Goal: Task Accomplishment & Management: Manage account settings

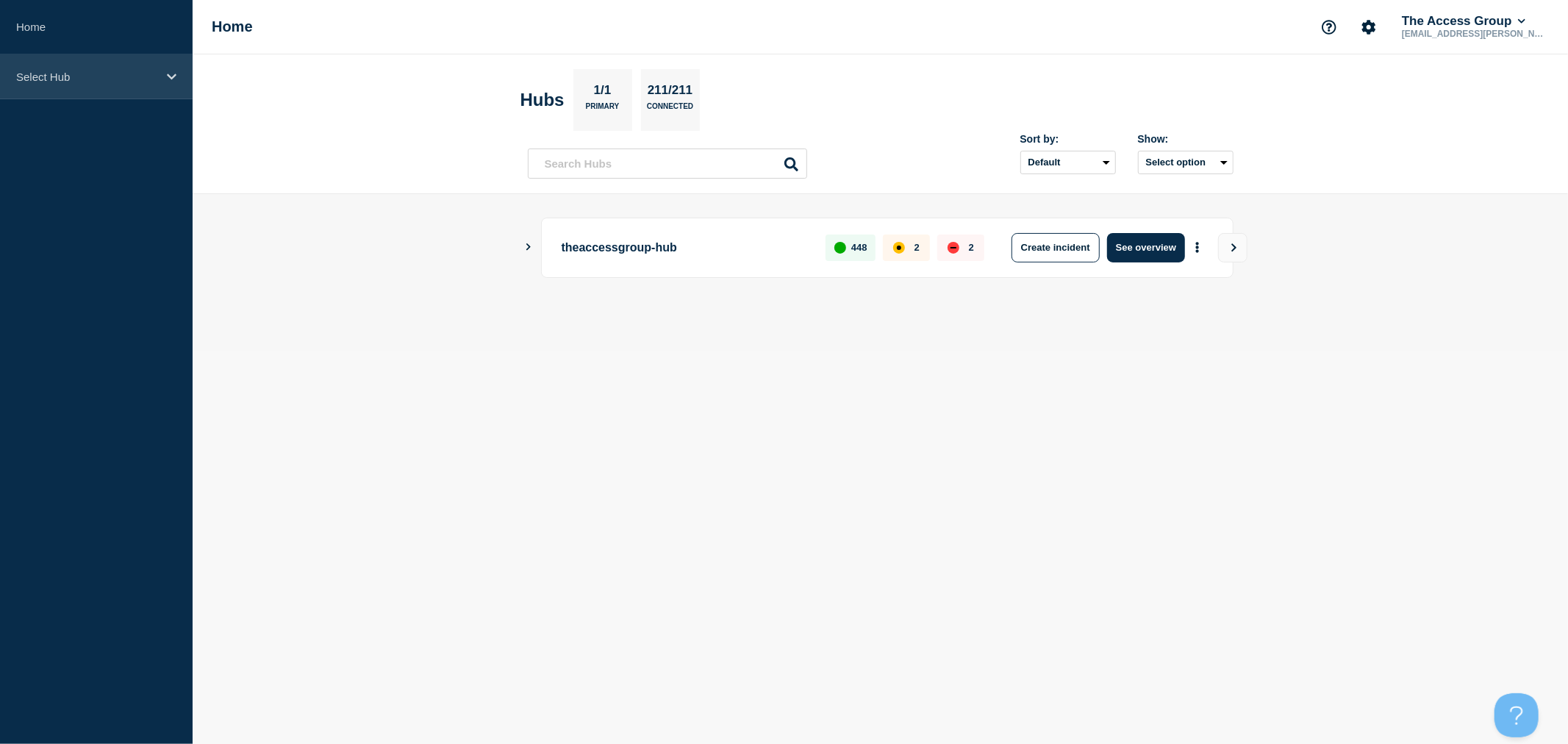
click at [71, 82] on p "Select Hub" at bounding box center [86, 77] width 141 height 12
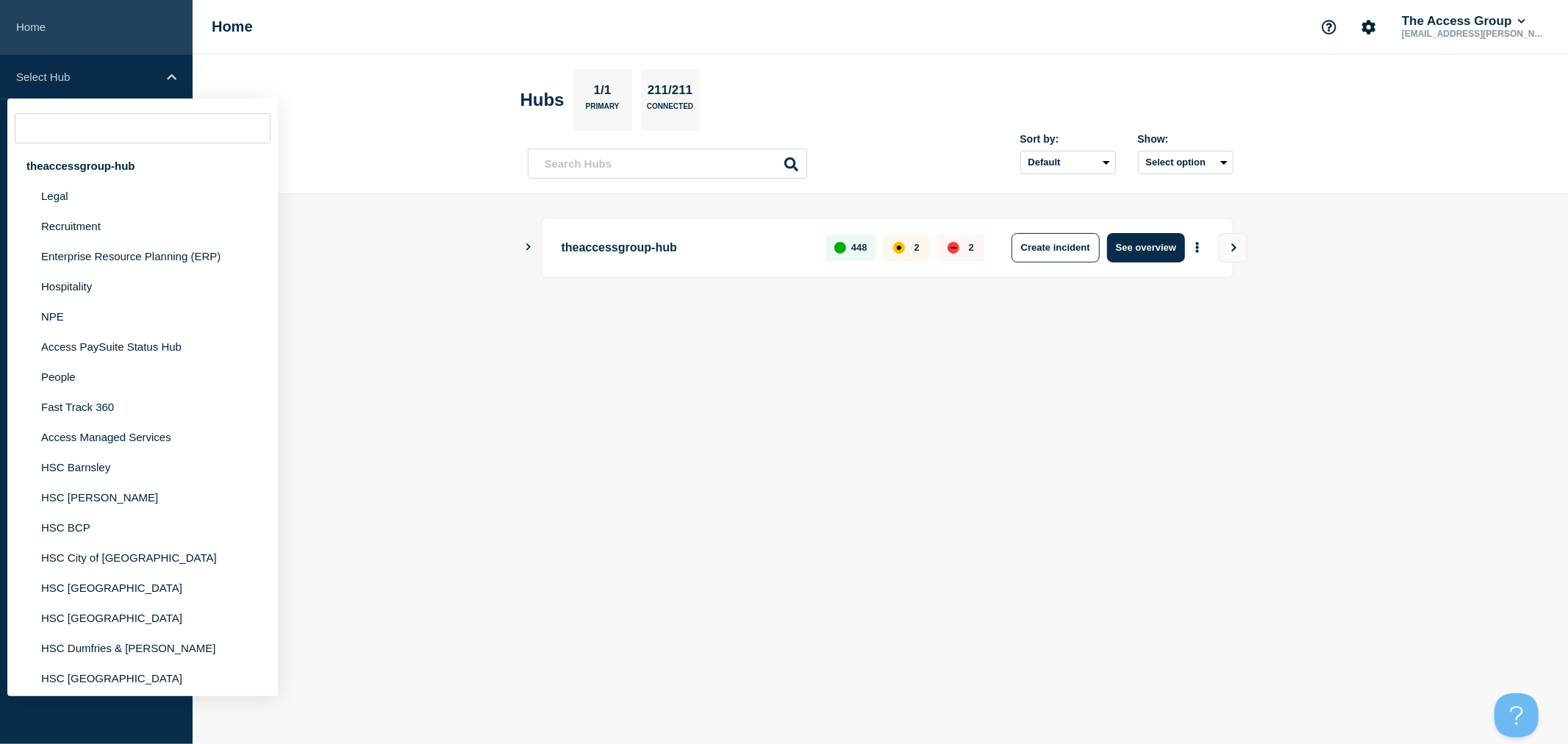
click at [45, 33] on link "Home" at bounding box center [96, 27] width 193 height 55
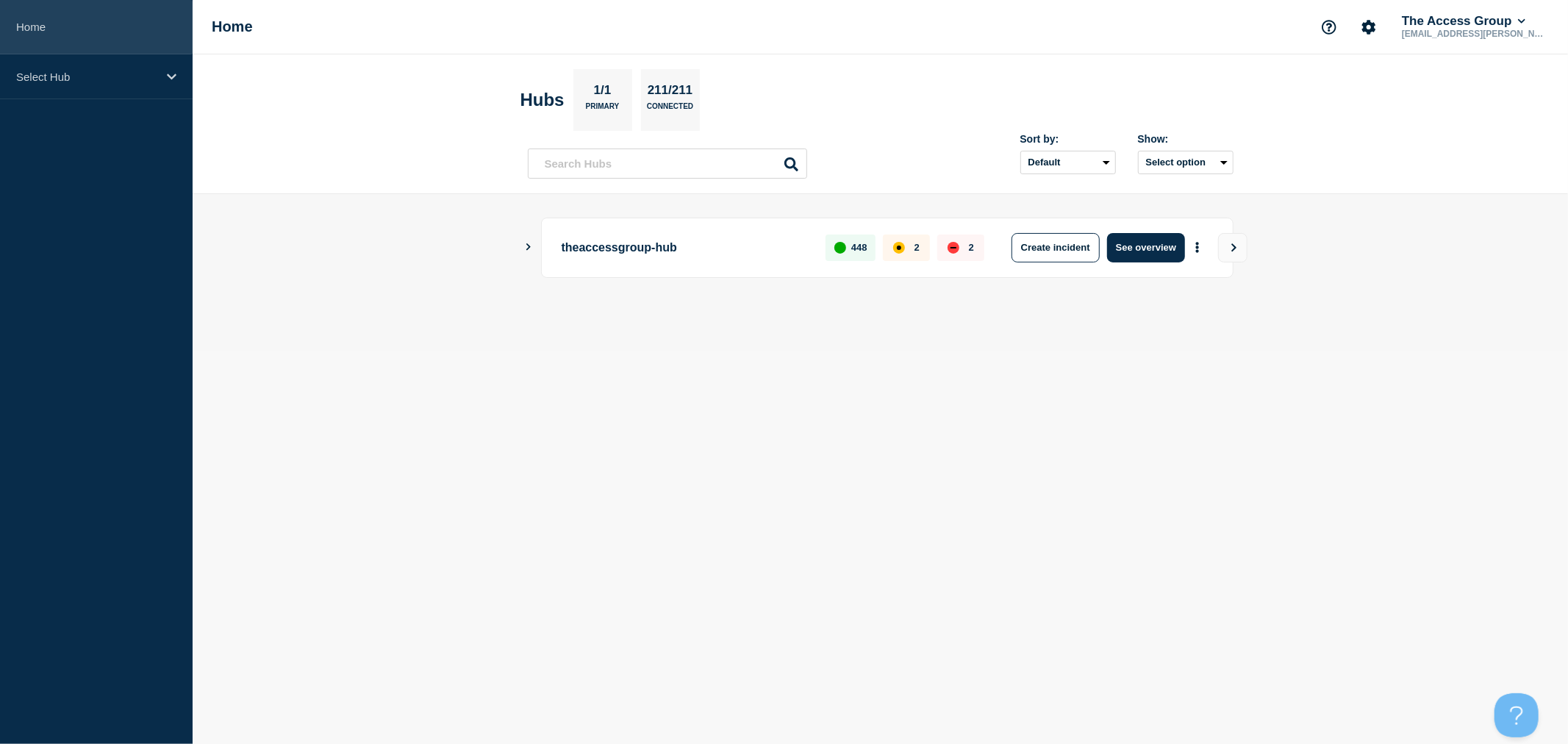
click at [26, 28] on link "Home" at bounding box center [96, 27] width 193 height 55
click at [1375, 32] on icon "Account settings" at bounding box center [1369, 27] width 15 height 15
click at [1373, 82] on link "Team Members" at bounding box center [1373, 86] width 76 height 12
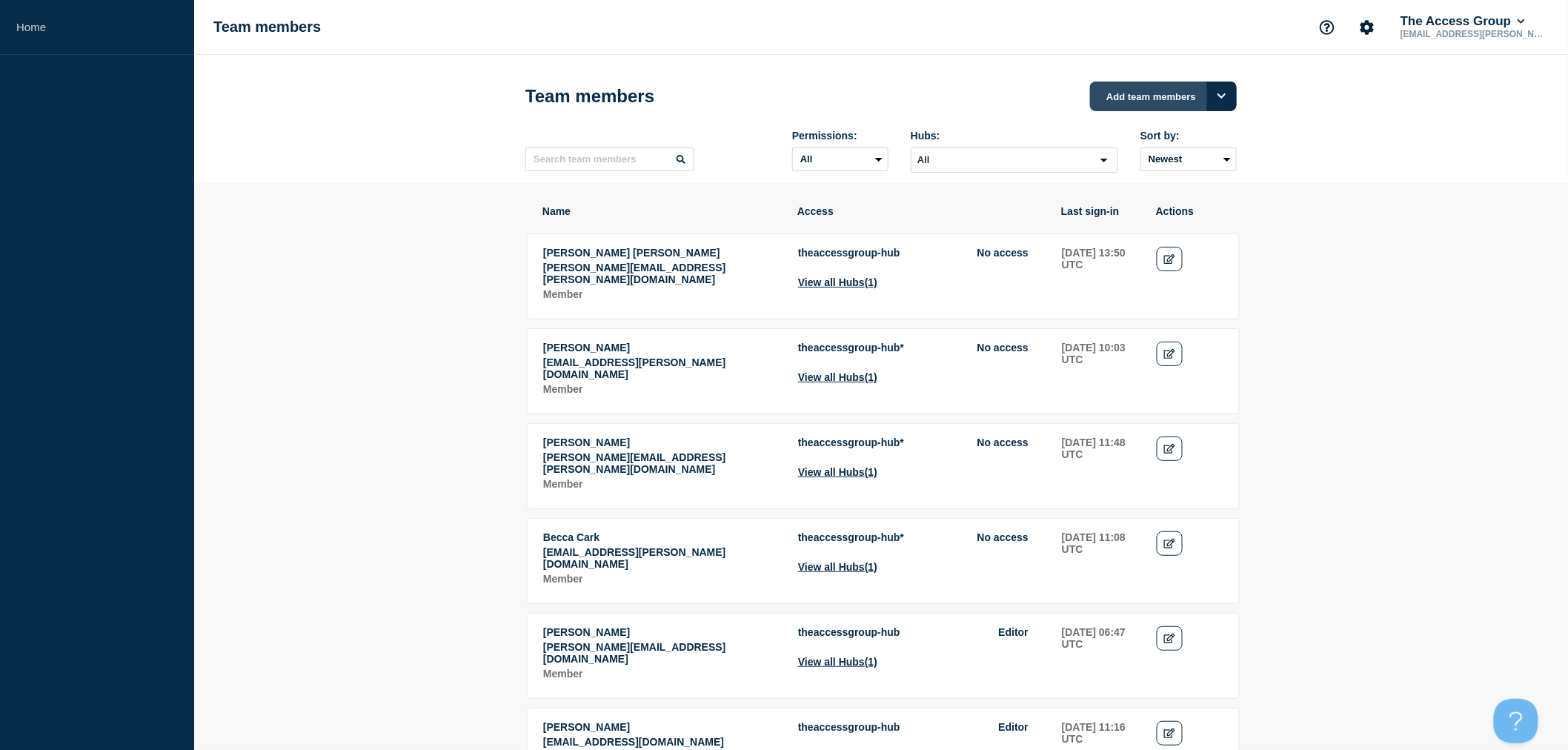
click at [1132, 102] on button "Add team members" at bounding box center [1163, 96] width 147 height 29
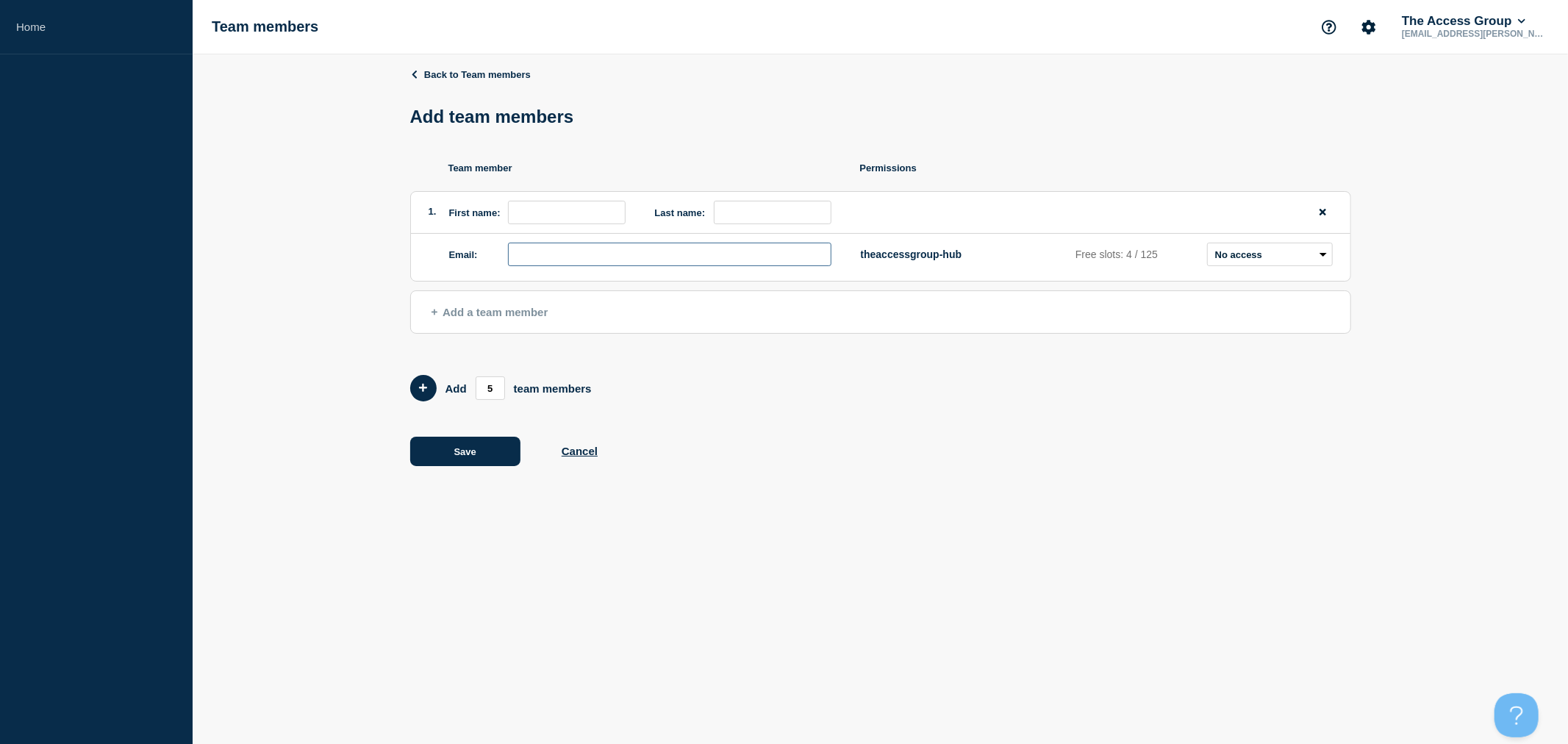
click at [609, 251] on input "email" at bounding box center [669, 254] width 323 height 24
paste input "[EMAIL_ADDRESS][DOMAIN_NAME]"
drag, startPoint x: 589, startPoint y: 259, endPoint x: 495, endPoint y: 259, distance: 94.0
click at [495, 259] on div "Email: [PERSON_NAME][EMAIL_ADDRESS][DOMAIN_NAME]" at bounding box center [641, 254] width 383 height 24
type input "[EMAIL_ADDRESS][DOMAIN_NAME]"
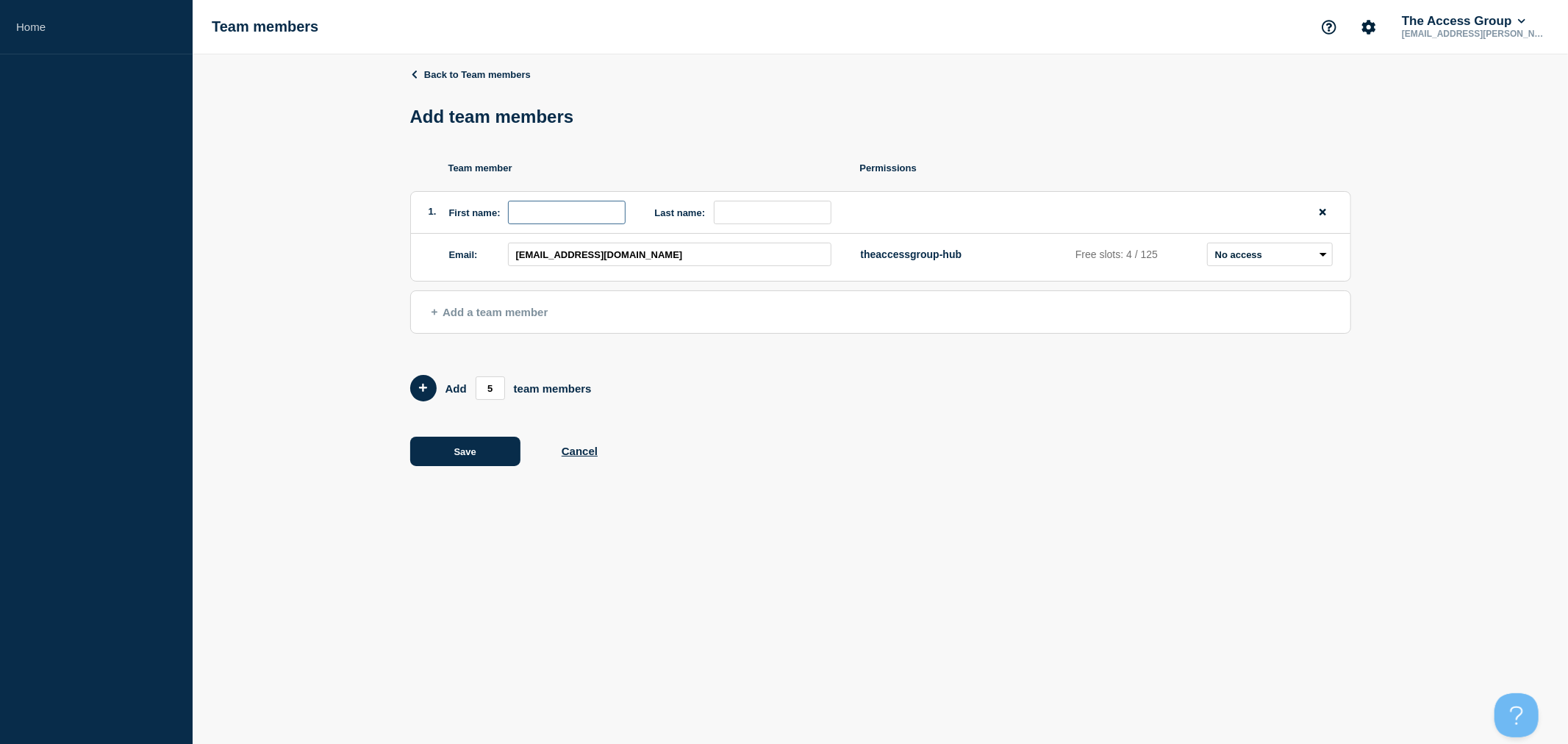
click at [525, 214] on input "first name" at bounding box center [566, 212] width 117 height 24
paste input "[PERSON_NAME].ajitaritei"
click at [567, 223] on input "[PERSON_NAME].ajitaritei" at bounding box center [566, 212] width 117 height 24
type input "[PERSON_NAME]"
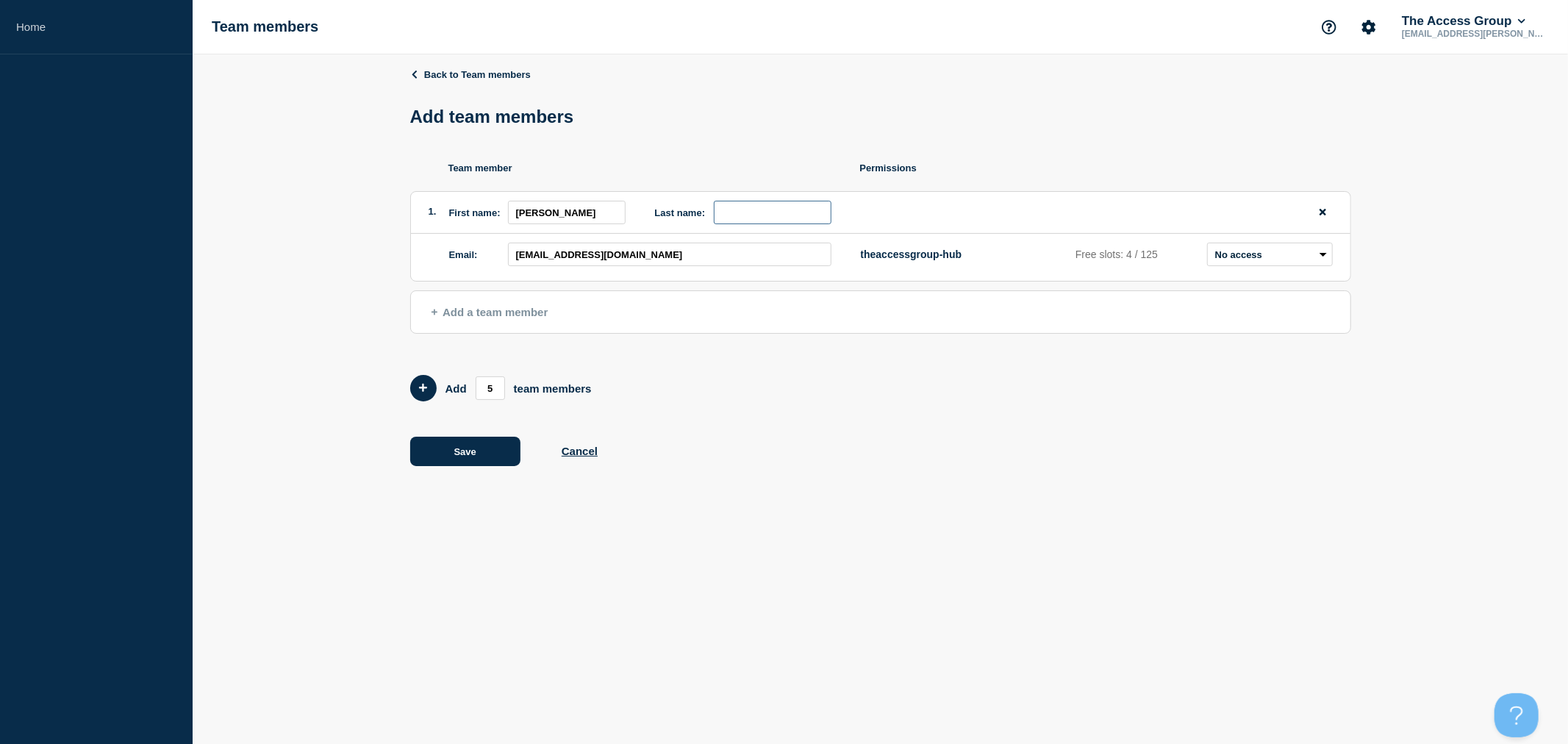
paste input "ajitaritei"
type input "ajitaritei"
click at [473, 450] on button "Save" at bounding box center [464, 450] width 110 height 29
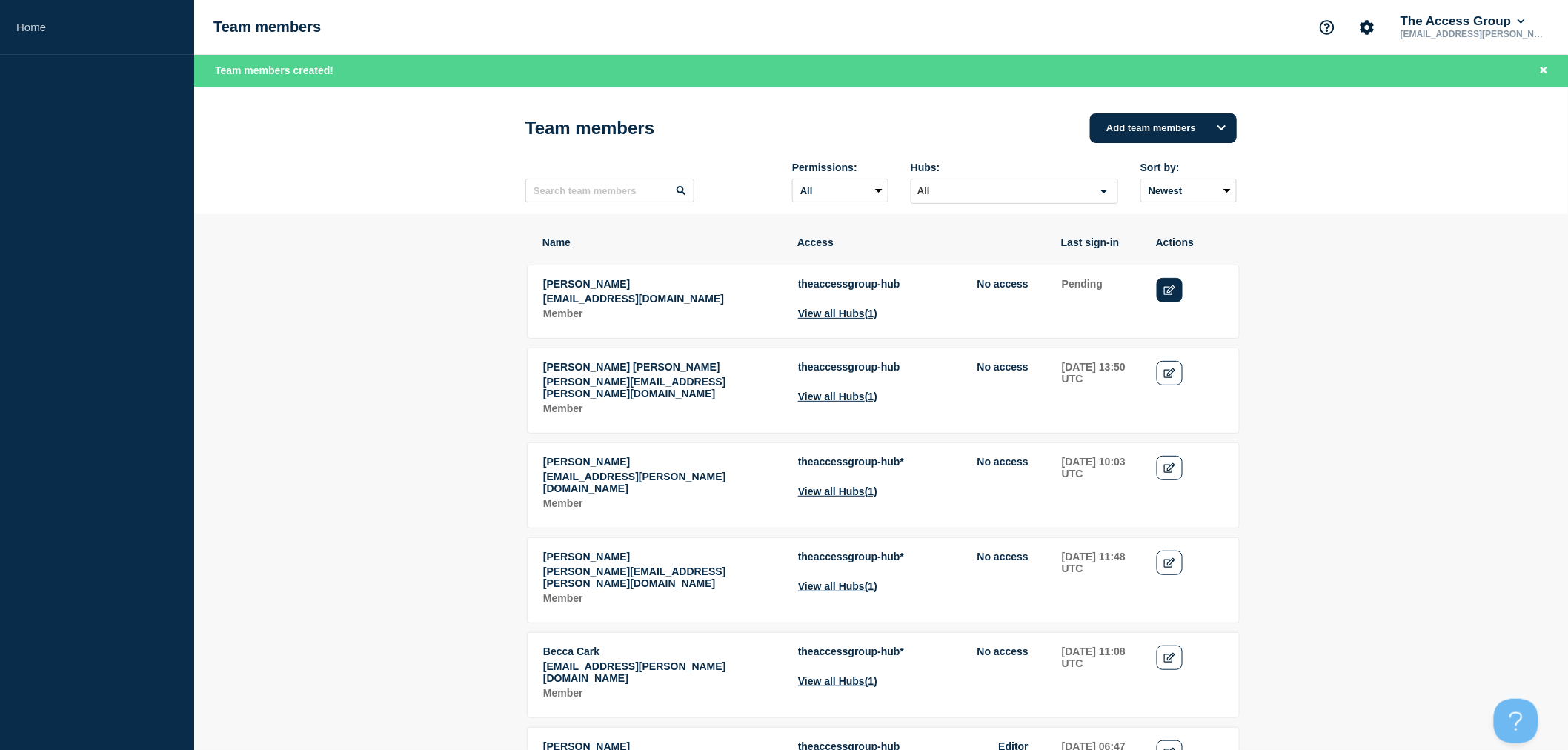
click at [1167, 292] on icon "Edit" at bounding box center [1169, 290] width 12 height 10
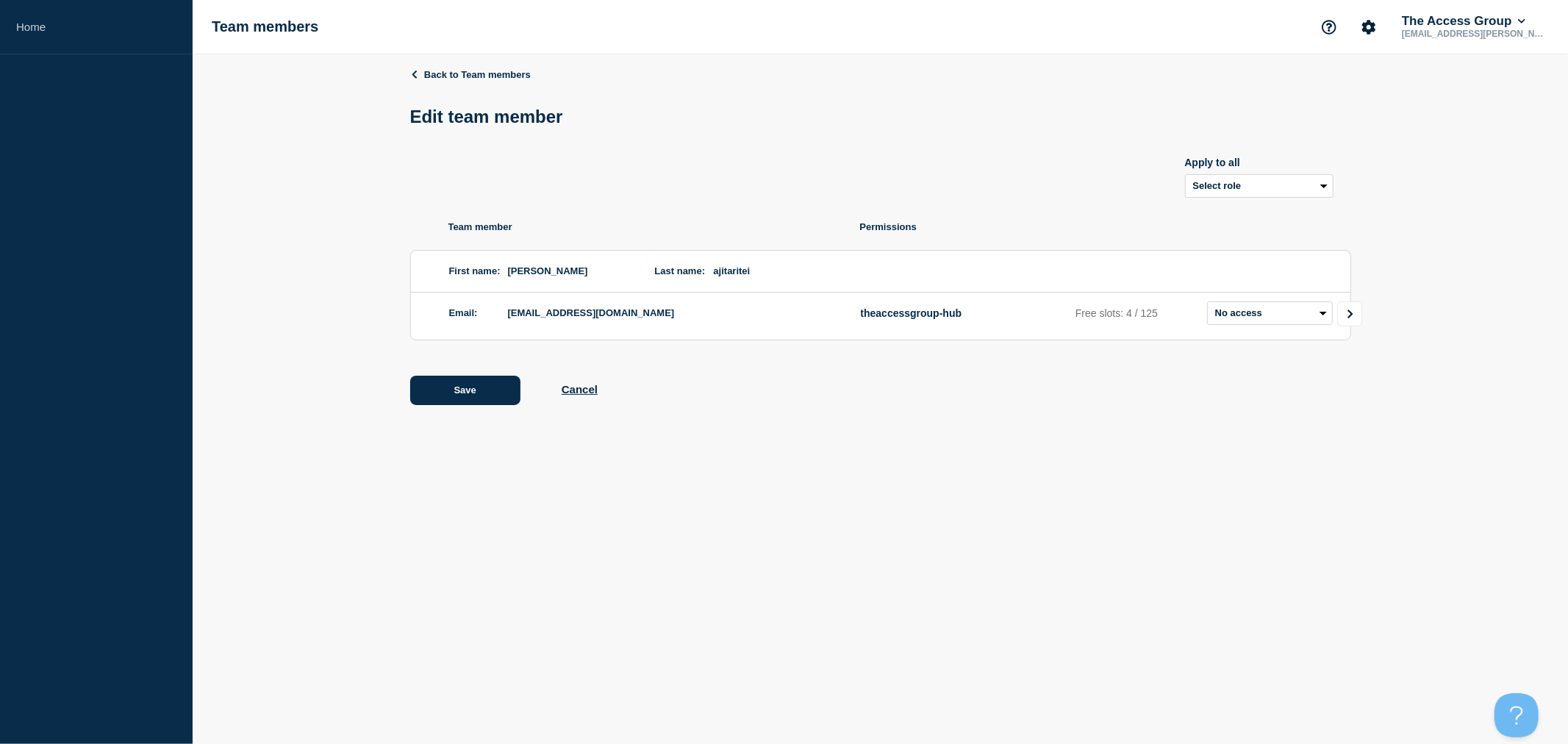
click at [1353, 315] on icon "Go to Connected Hubs" at bounding box center [1351, 314] width 11 height 9
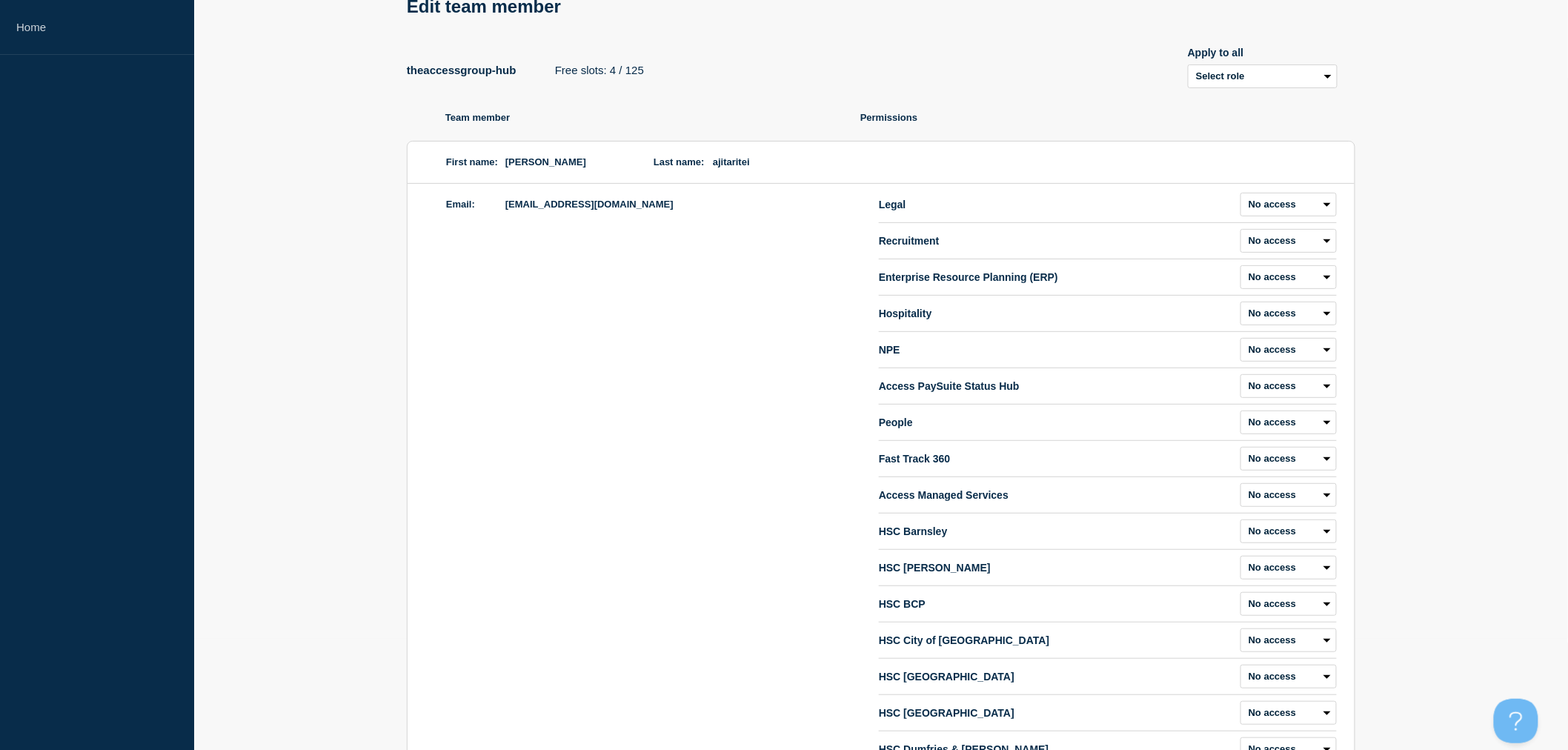
scroll to position [83, 0]
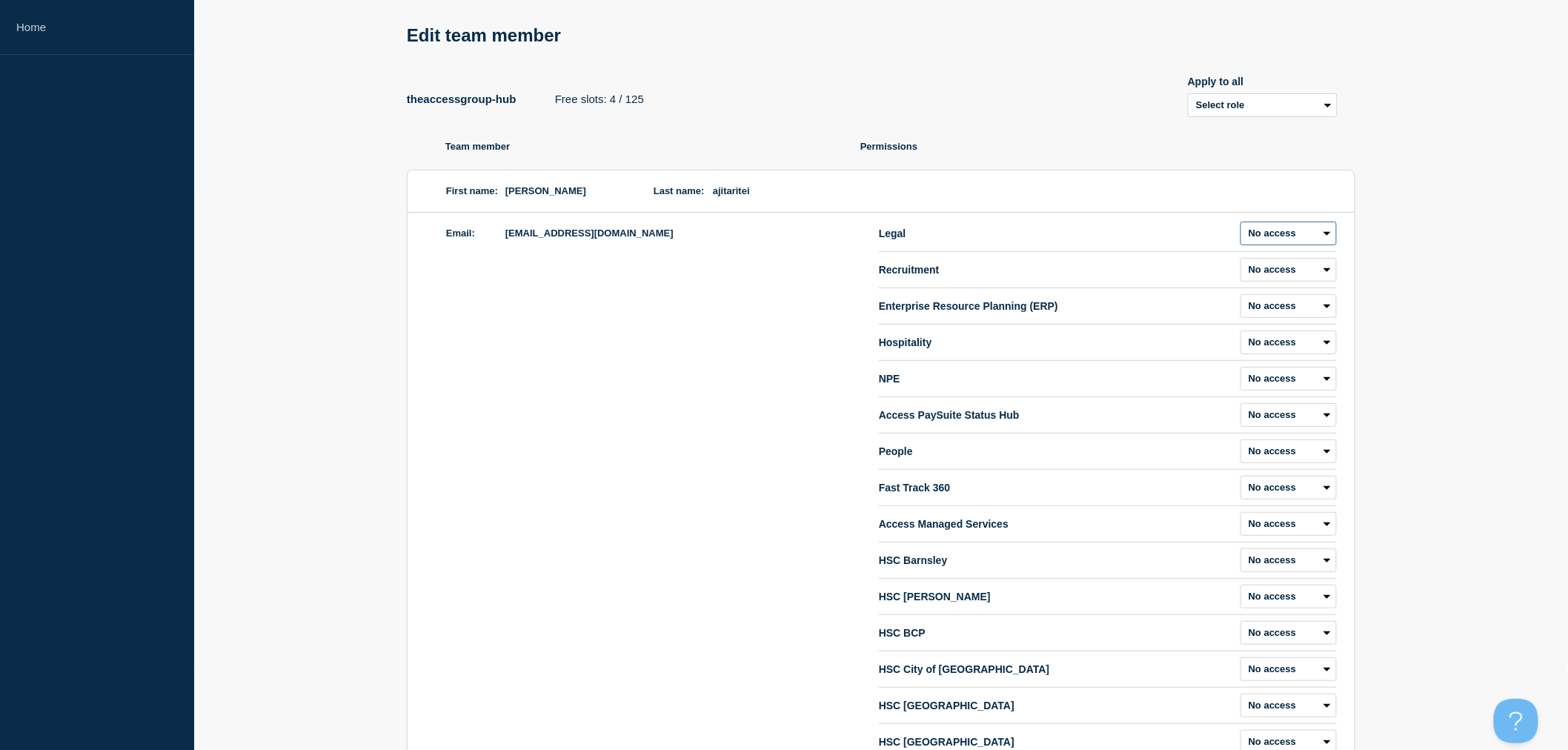
click at [1277, 239] on select "Admin Manager Editor No access" at bounding box center [1288, 233] width 96 height 24
select select "6"
click at [1240, 225] on select "Admin Manager Editor No access" at bounding box center [1288, 233] width 96 height 24
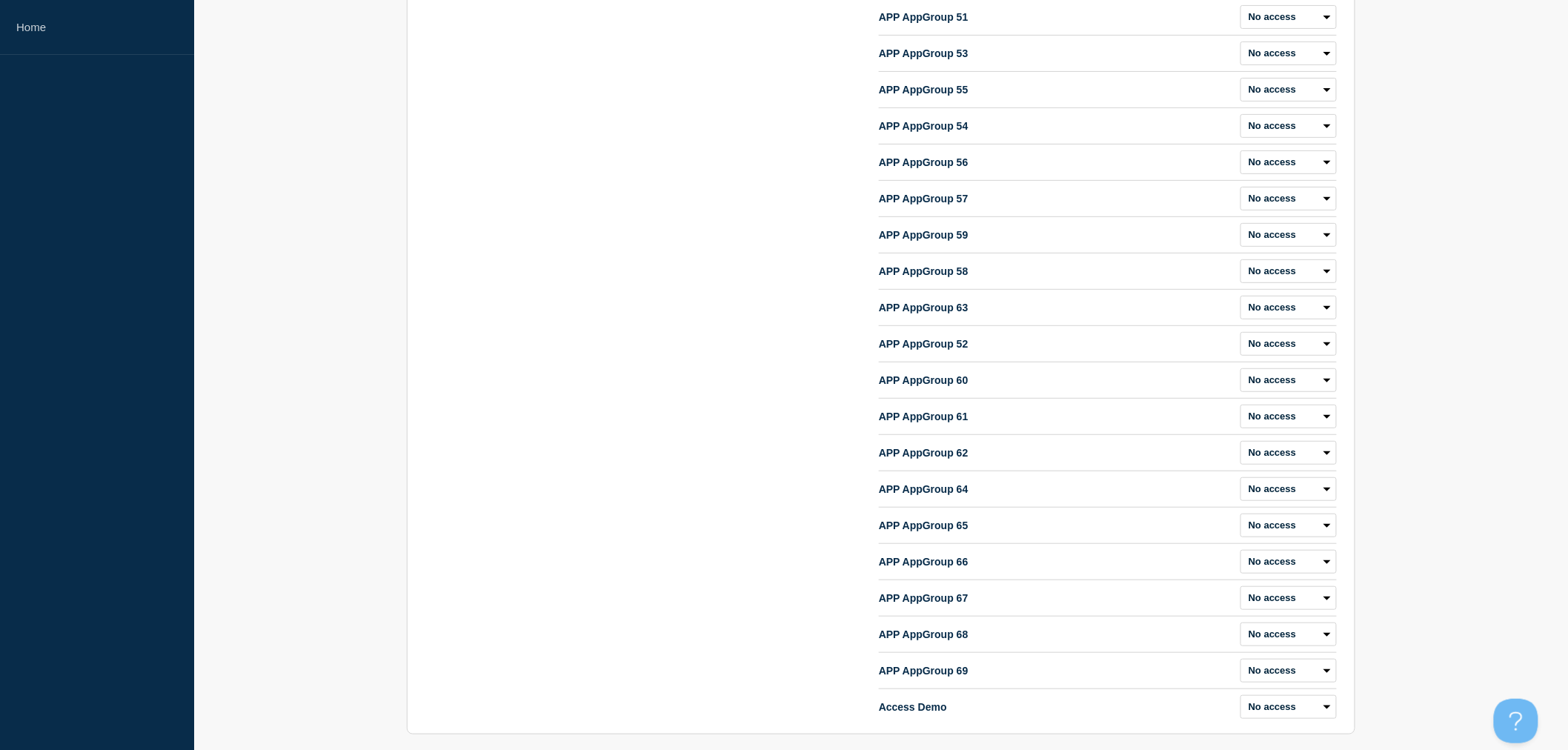
scroll to position [7336, 0]
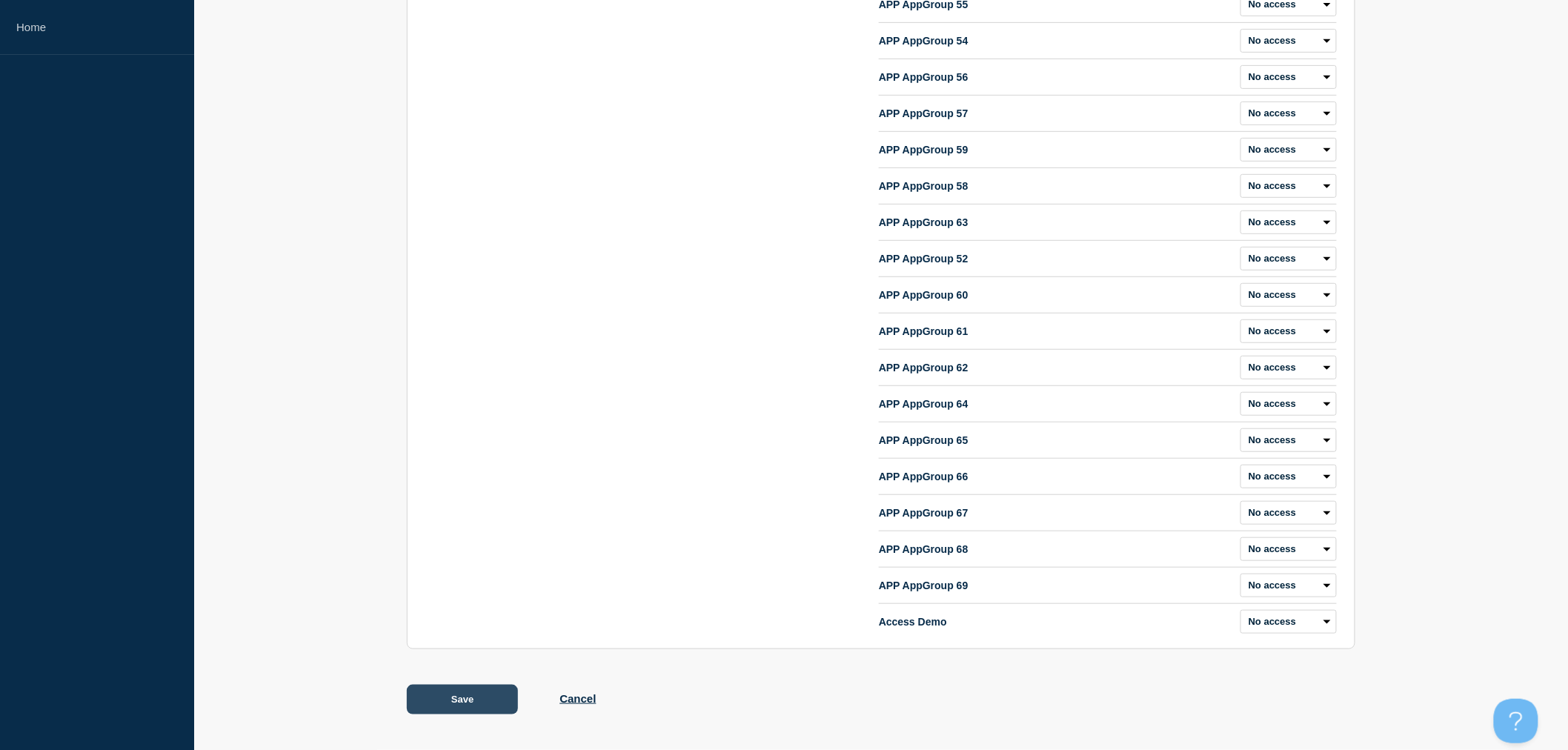
click at [462, 699] on button "Save" at bounding box center [462, 699] width 111 height 29
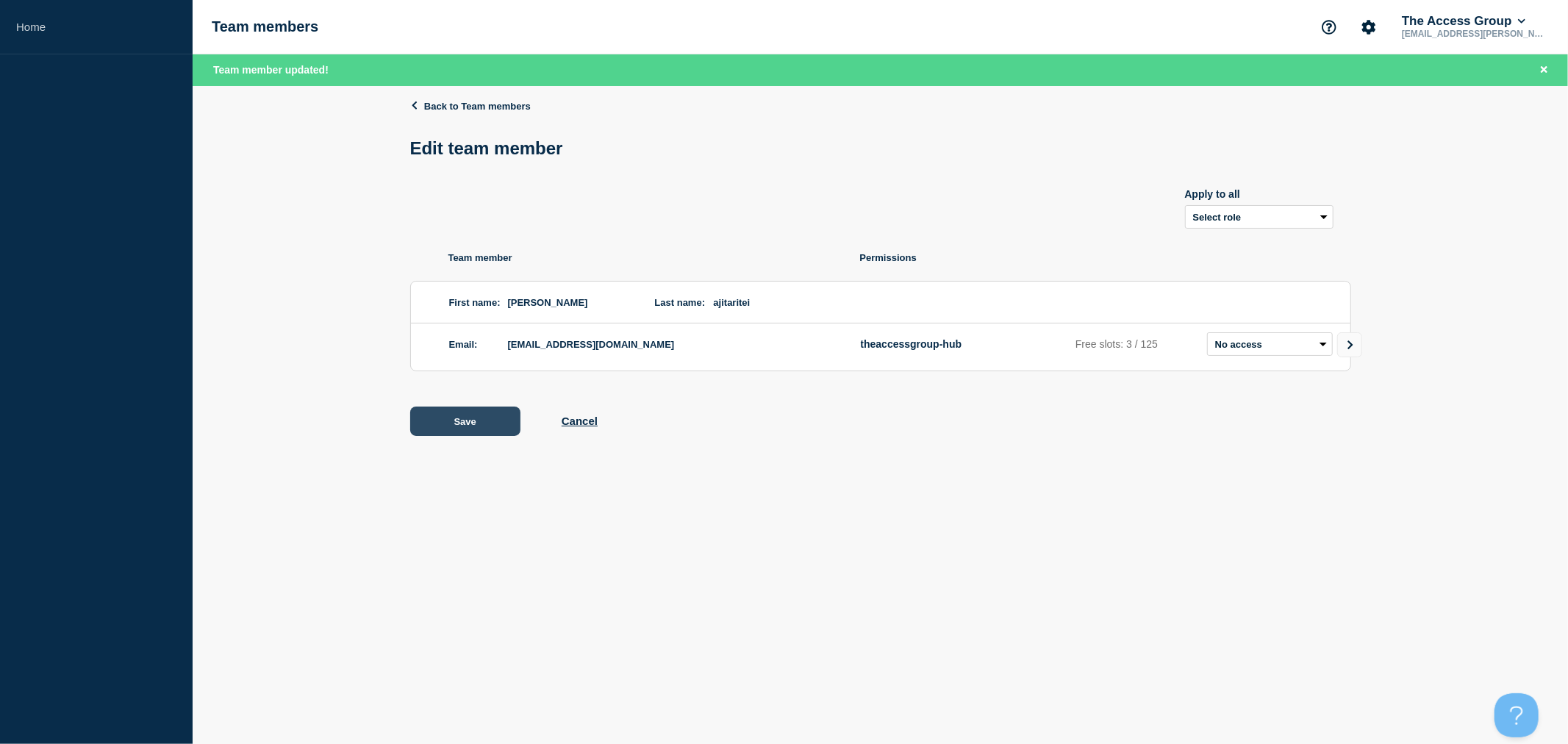
click at [445, 423] on button "Save" at bounding box center [464, 420] width 110 height 29
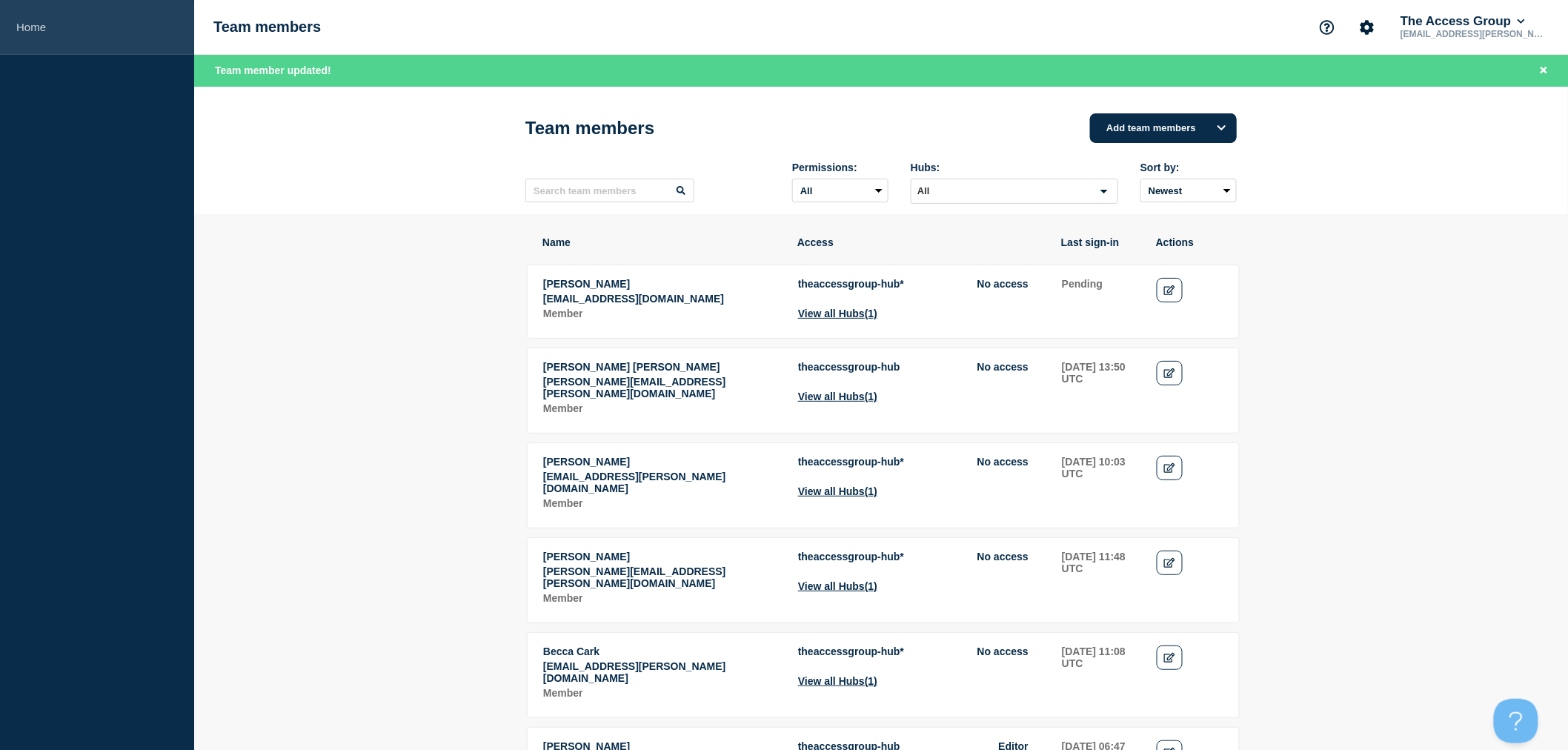
click at [24, 22] on link "Home" at bounding box center [97, 28] width 195 height 55
